Goal: Navigation & Orientation: Find specific page/section

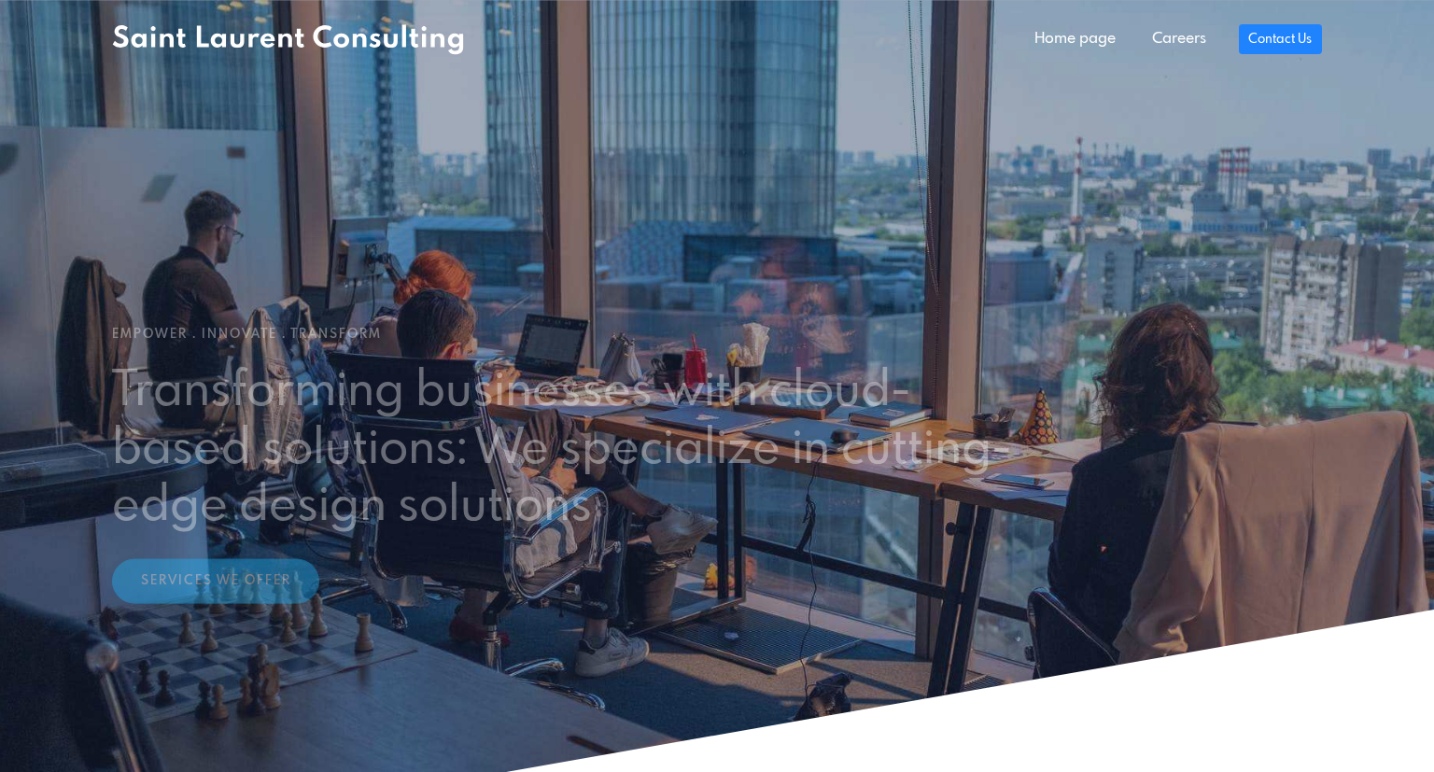
click at [1175, 36] on link "Careers" at bounding box center [1178, 39] width 90 height 37
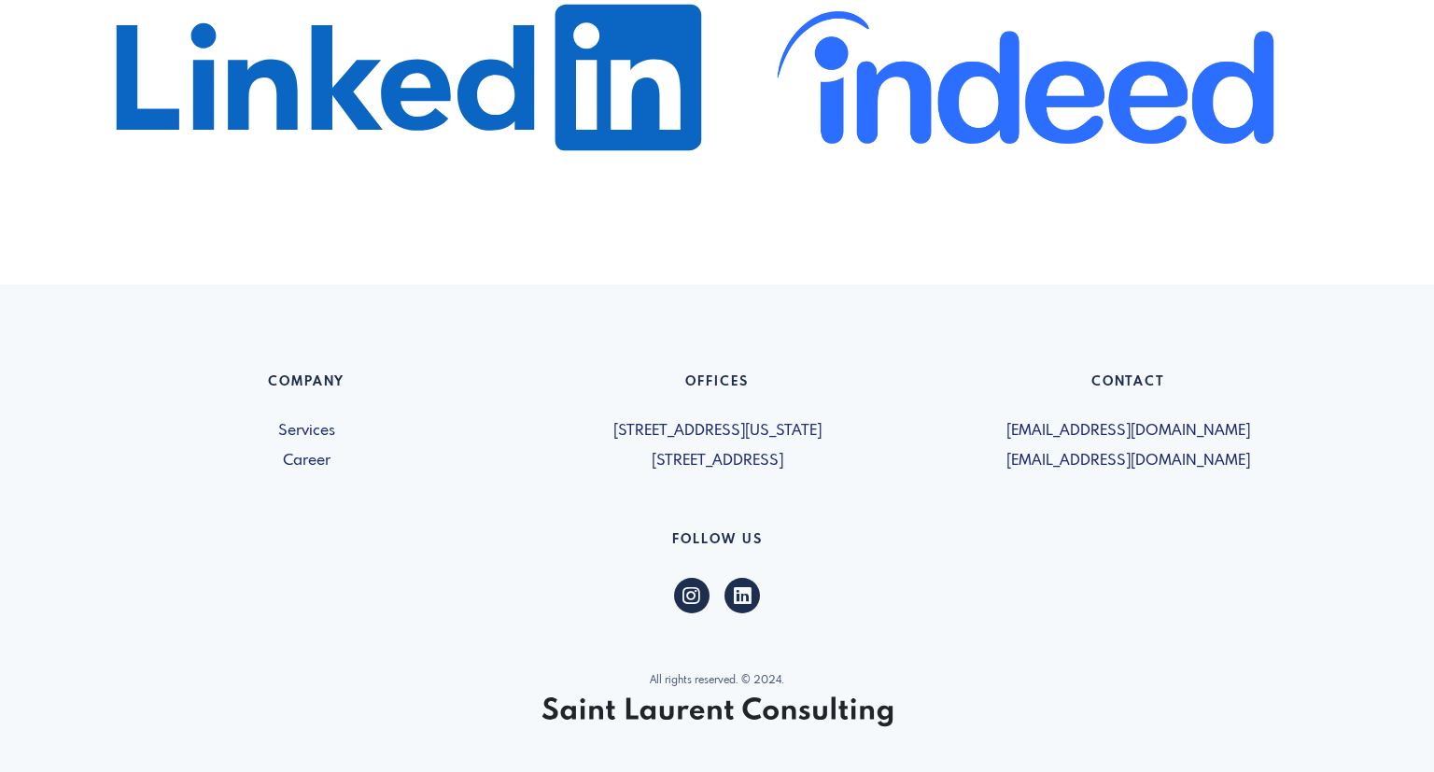
scroll to position [1278, 0]
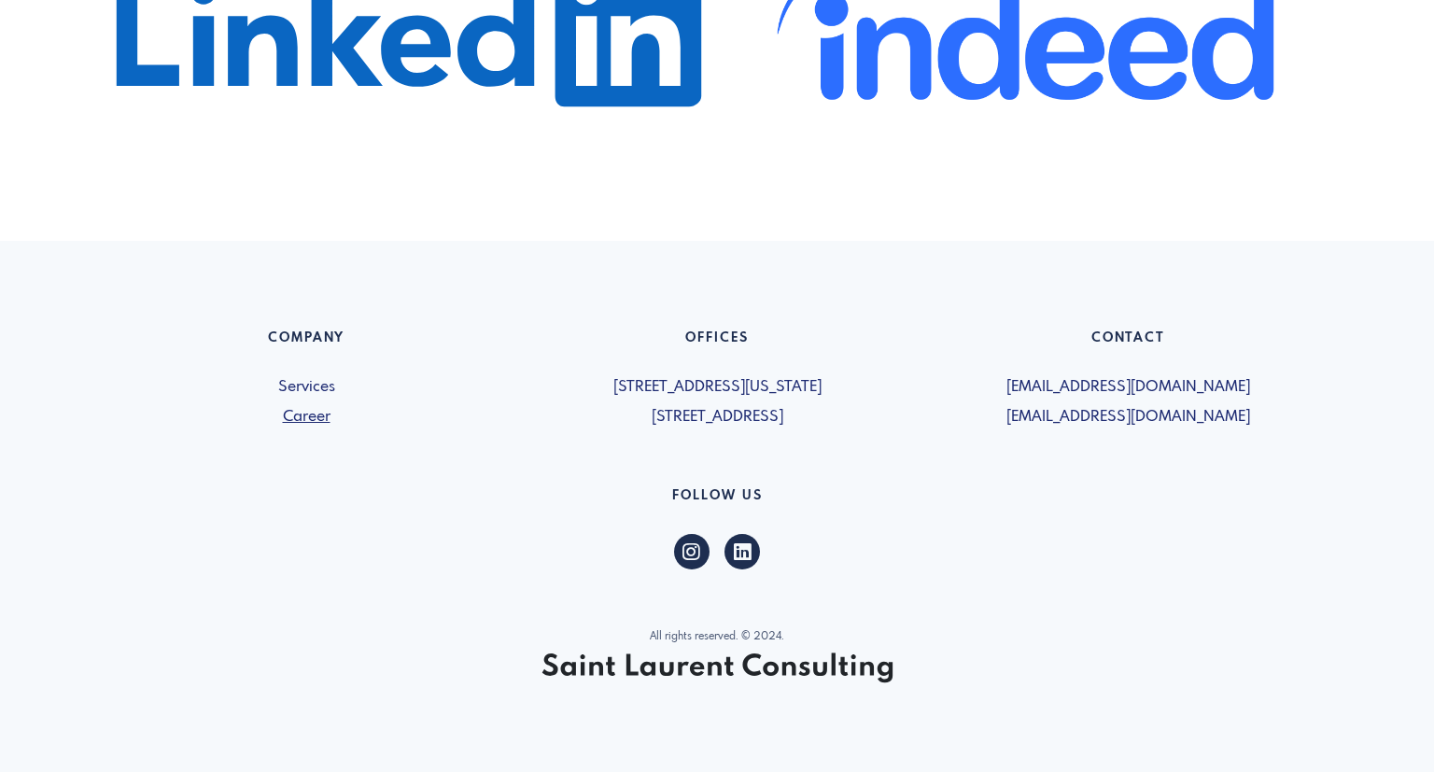
click at [302, 412] on link "Career" at bounding box center [306, 417] width 388 height 22
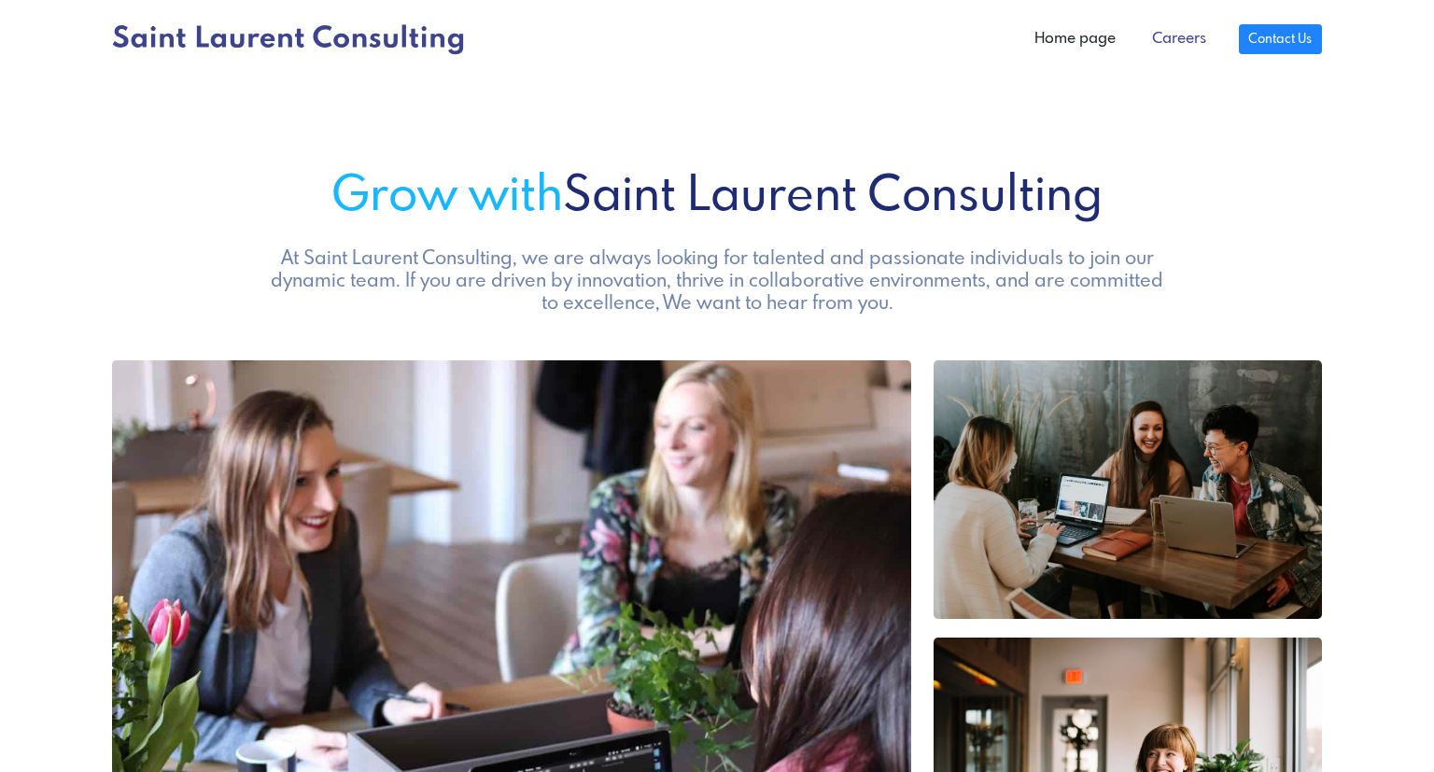
click at [1177, 47] on link "Careers" at bounding box center [1178, 39] width 90 height 37
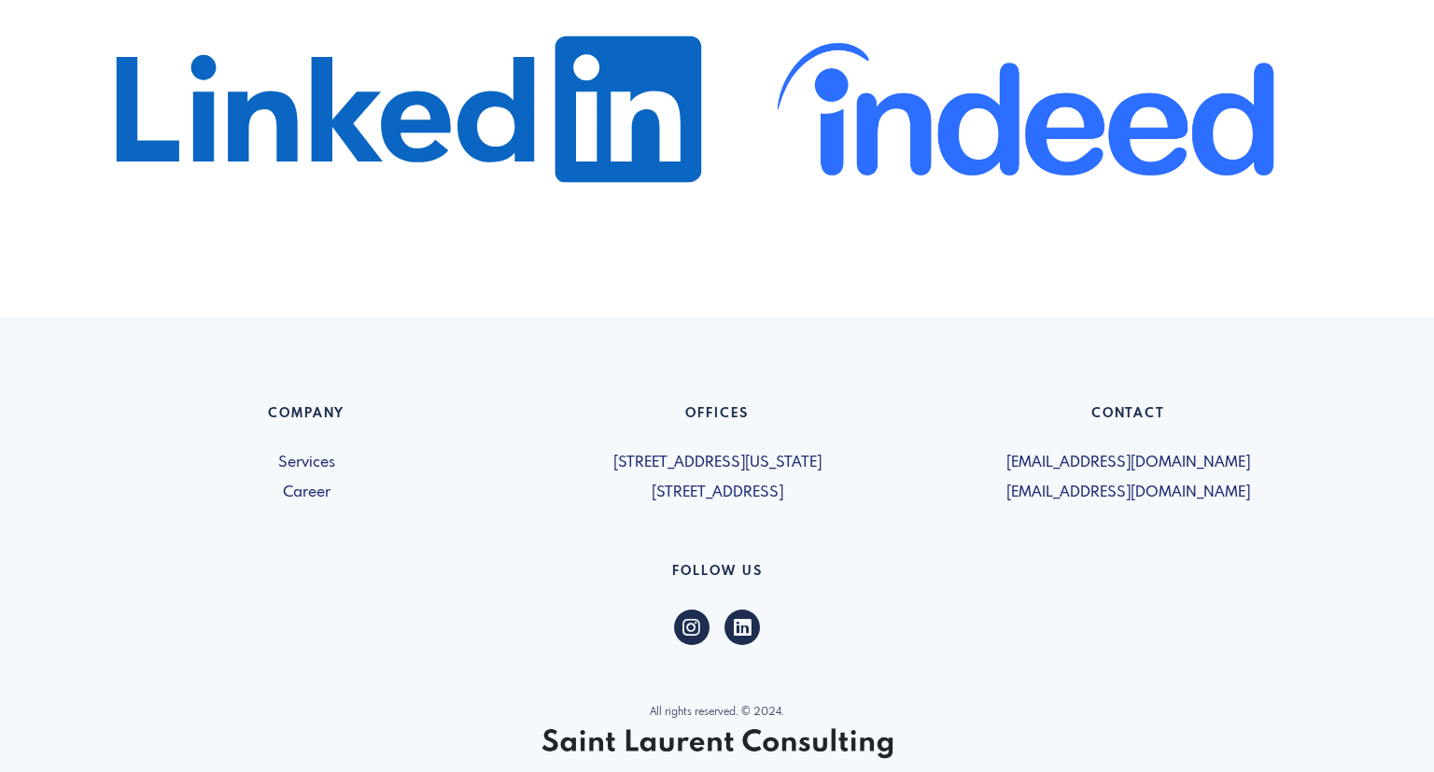
scroll to position [1278, 0]
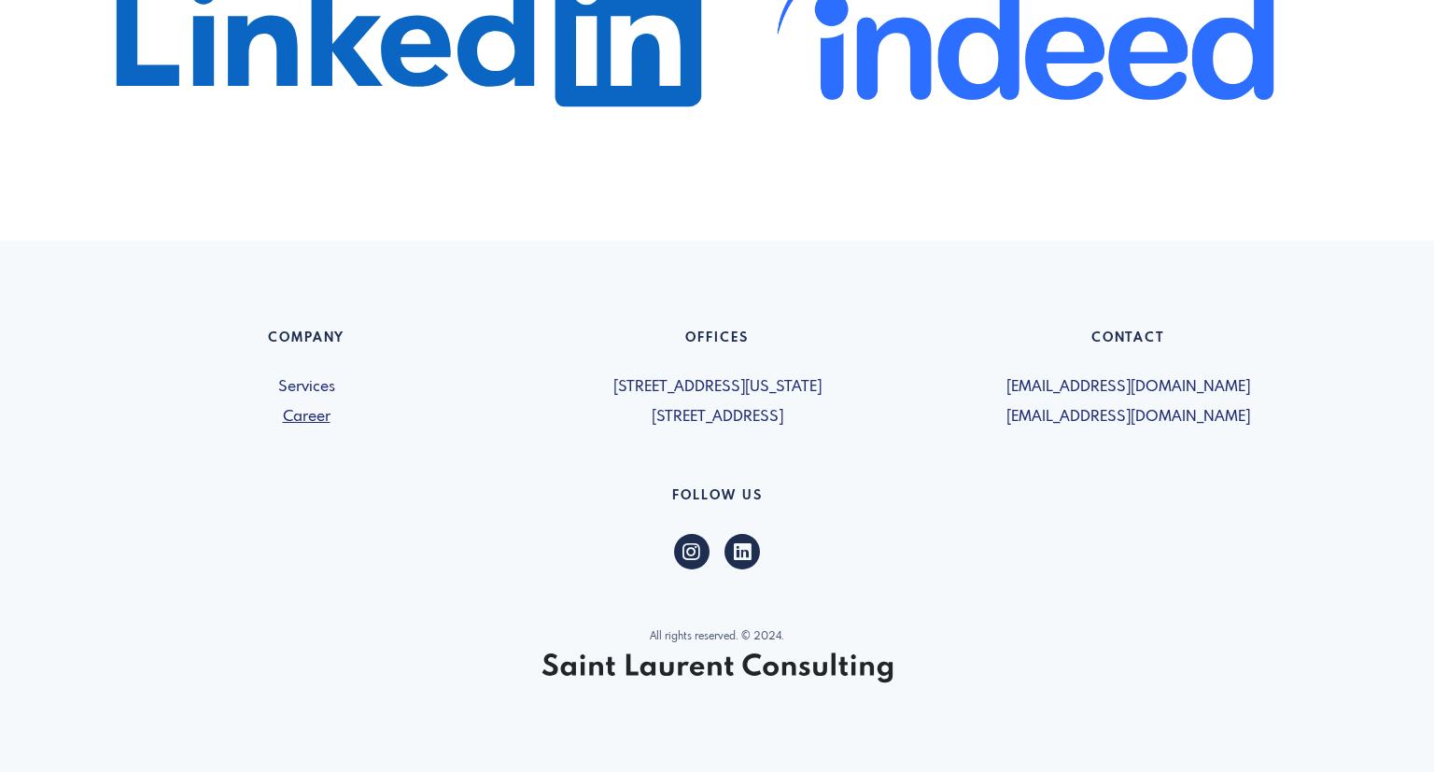
click at [323, 415] on link "Career" at bounding box center [306, 417] width 388 height 22
